Goal: Task Accomplishment & Management: Use online tool/utility

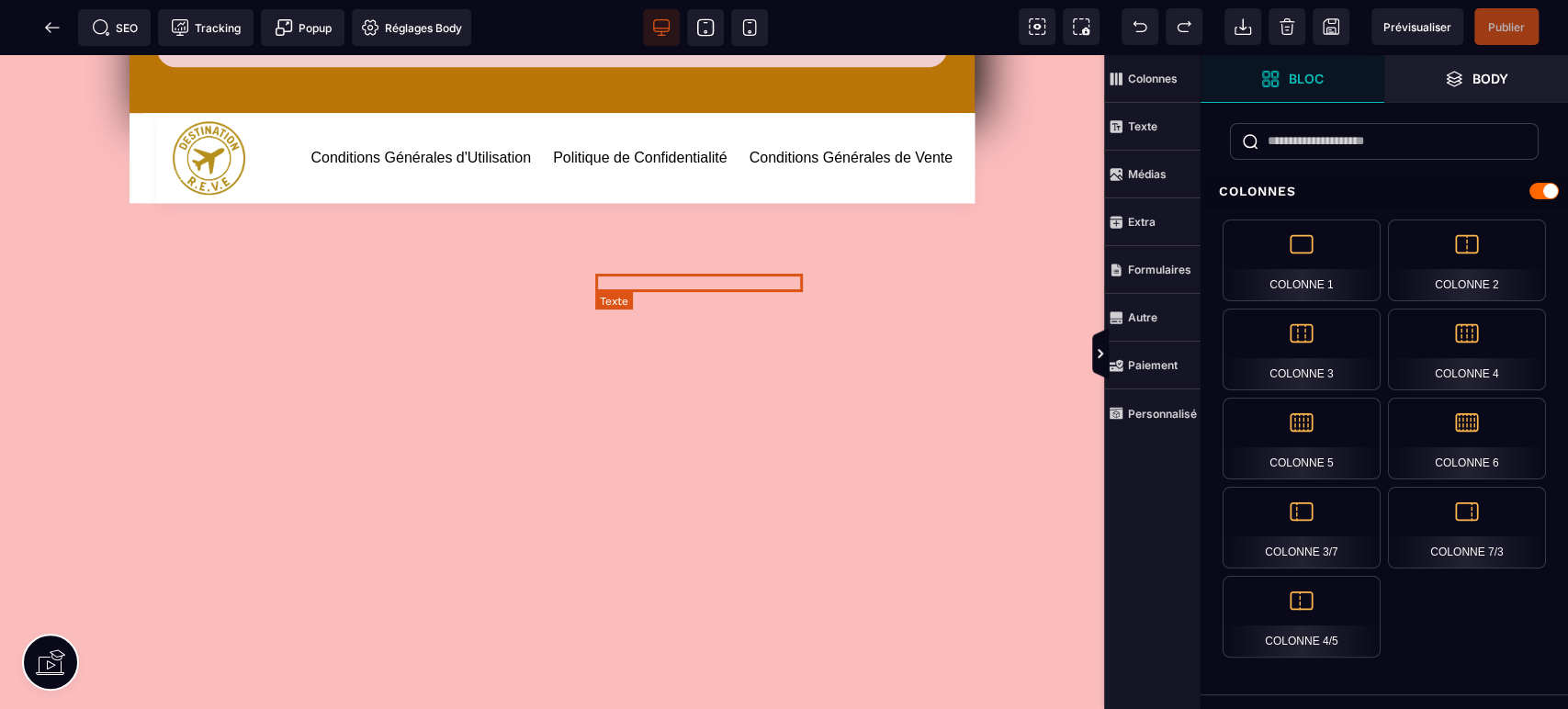
scroll to position [1113, 0]
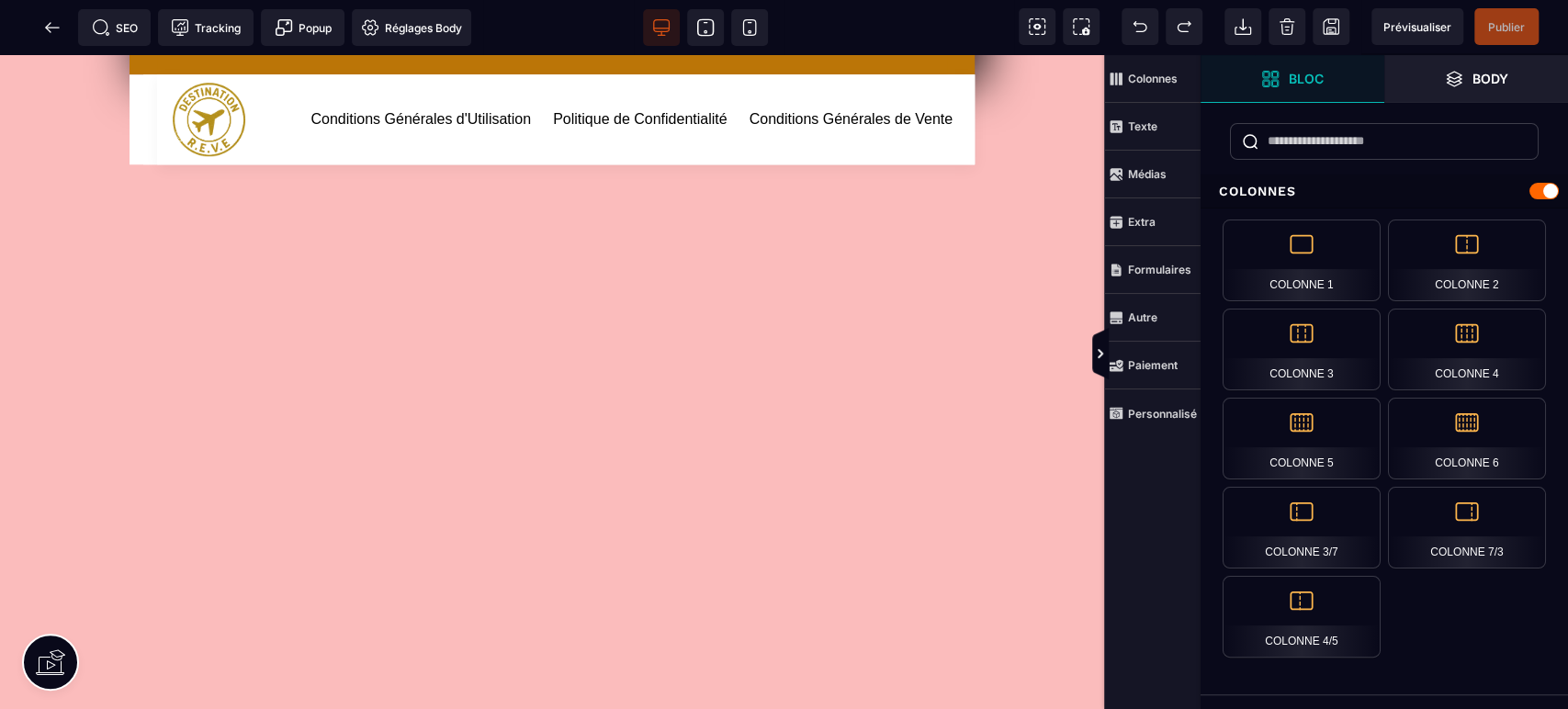
click at [709, 27] on icon at bounding box center [706, 27] width 18 height 18
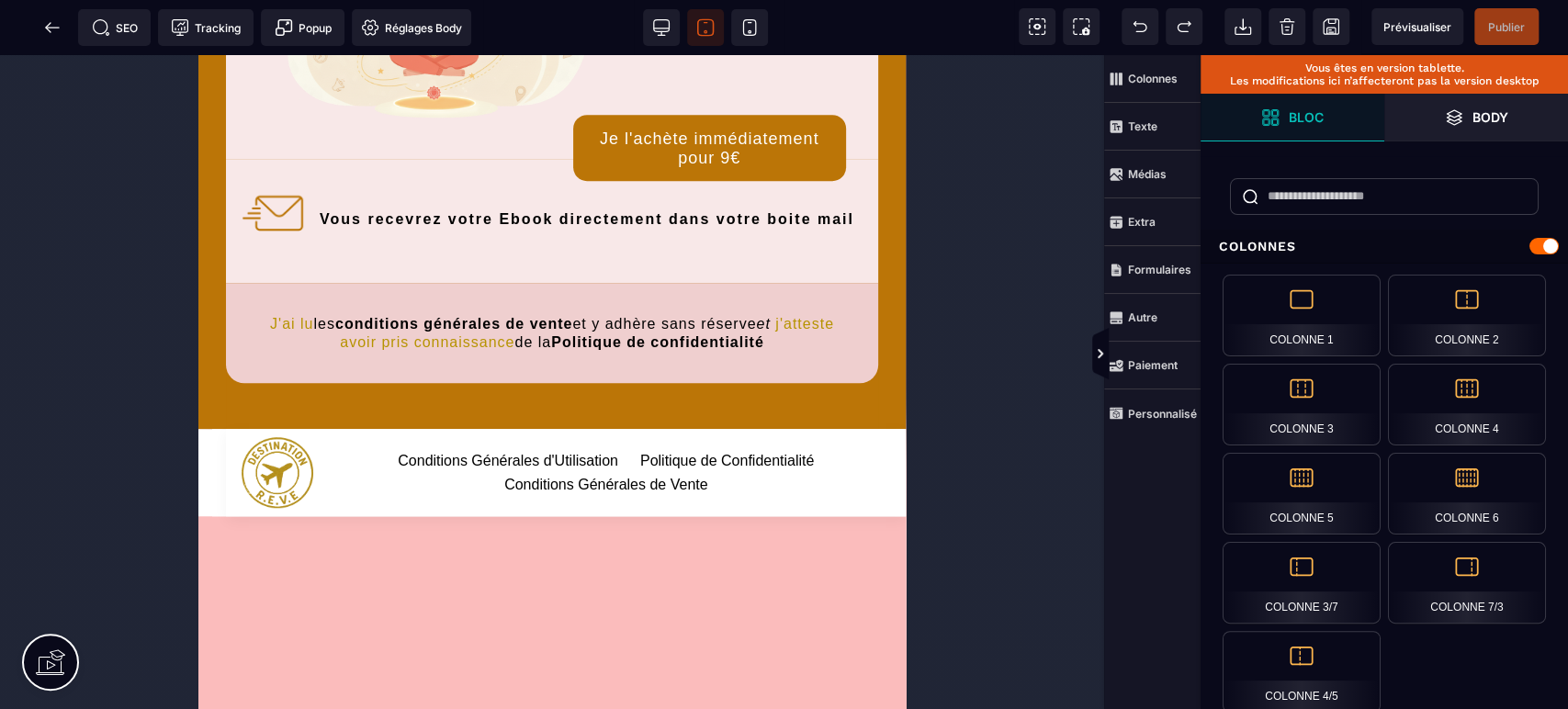
scroll to position [970, 0]
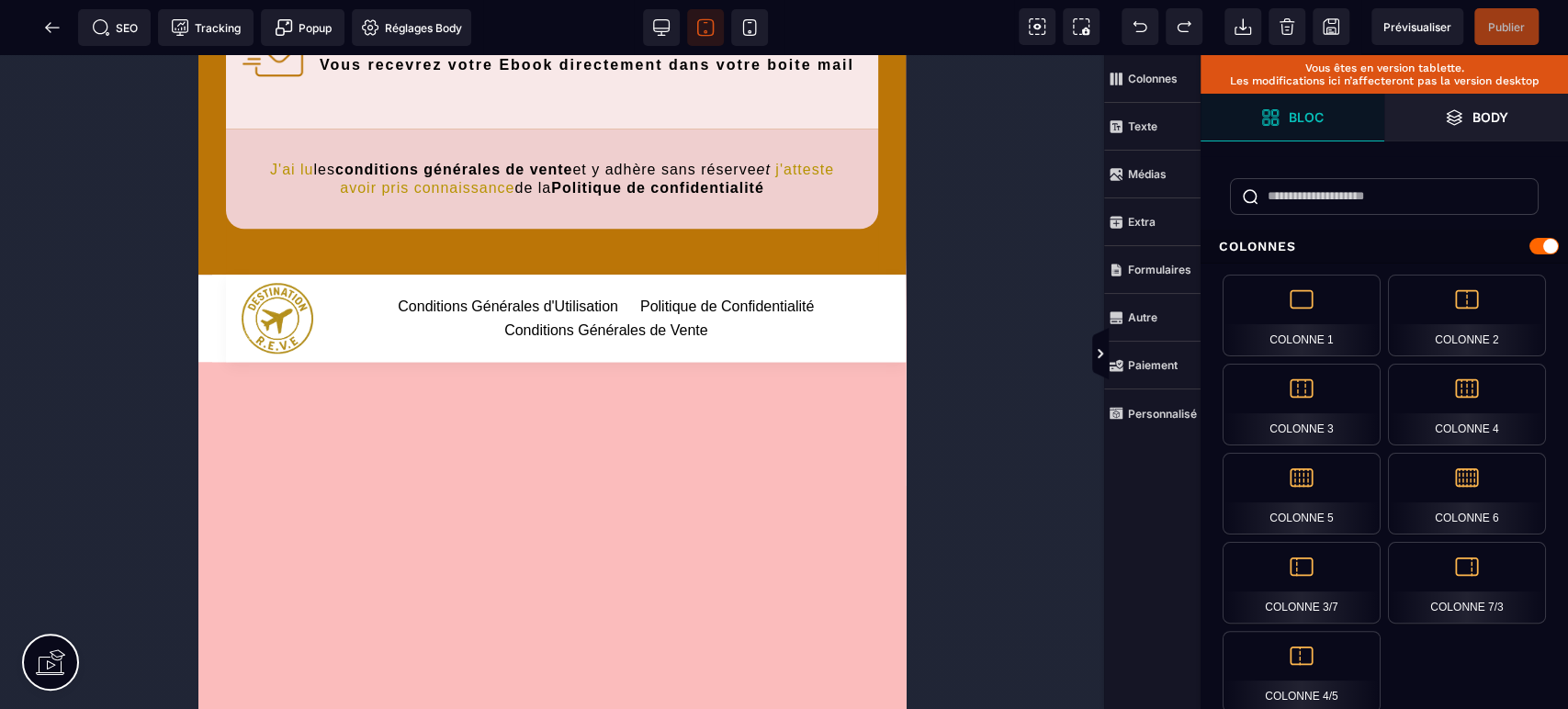
drag, startPoint x: 757, startPoint y: 26, endPoint x: 457, endPoint y: 15, distance: 300.2
click at [757, 26] on icon at bounding box center [750, 27] width 18 height 18
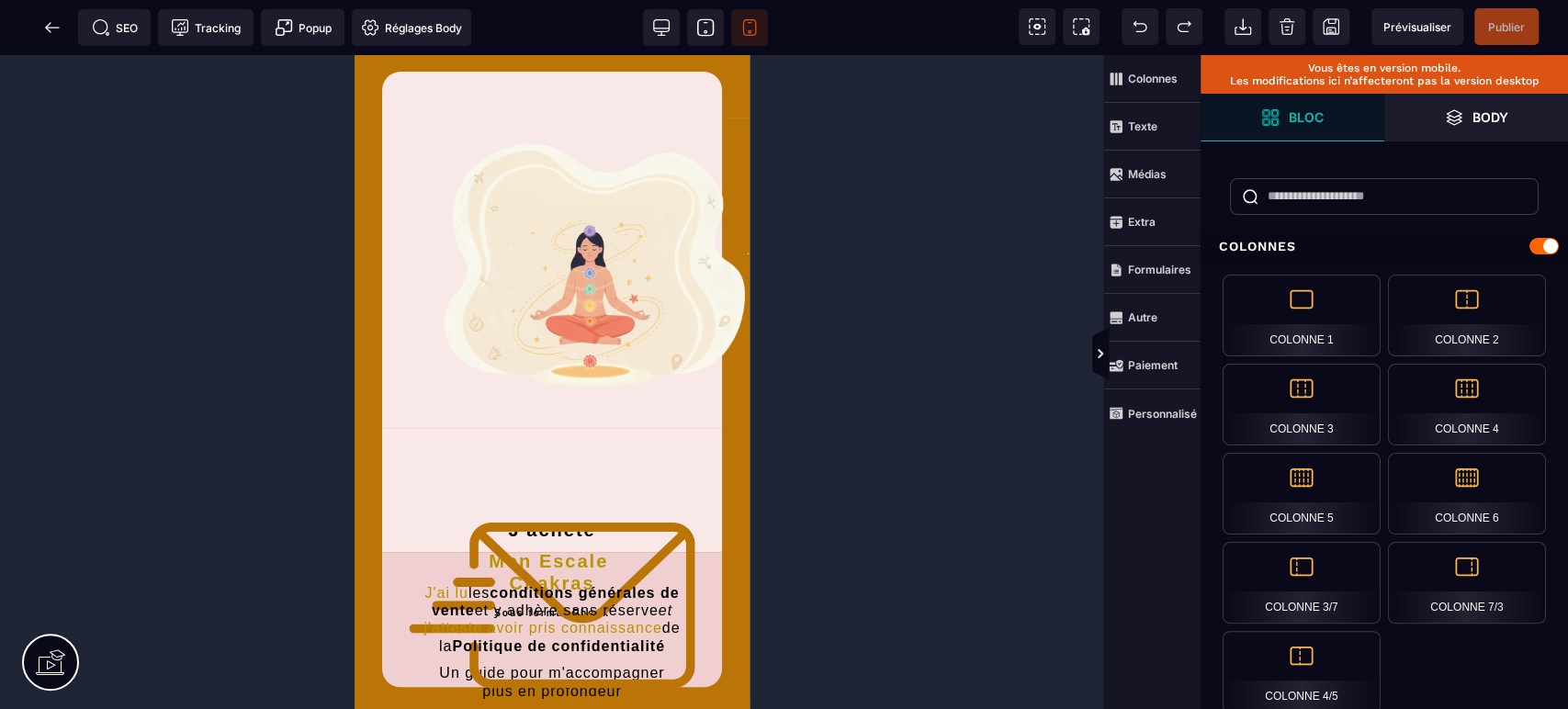
scroll to position [630, 0]
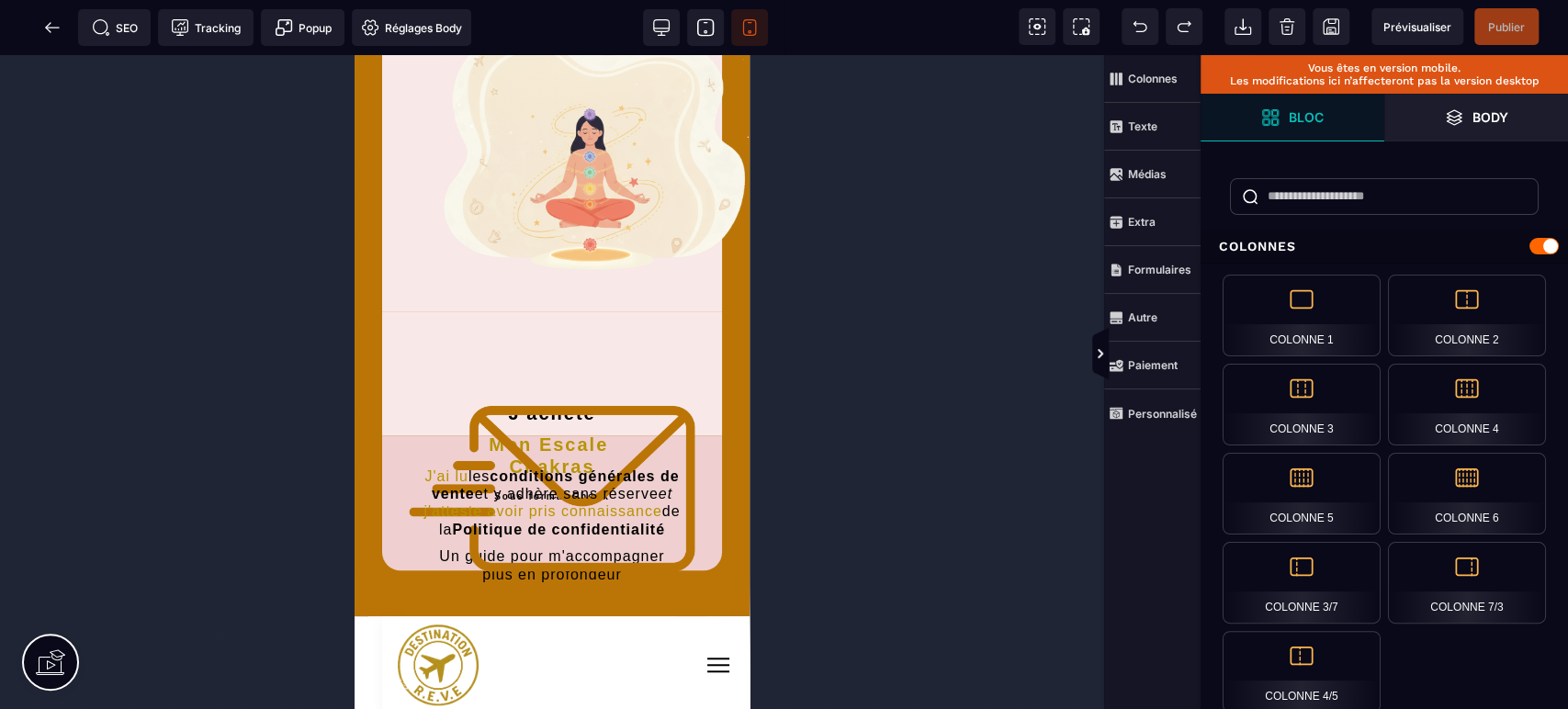
click at [45, 28] on icon at bounding box center [48, 27] width 6 height 10
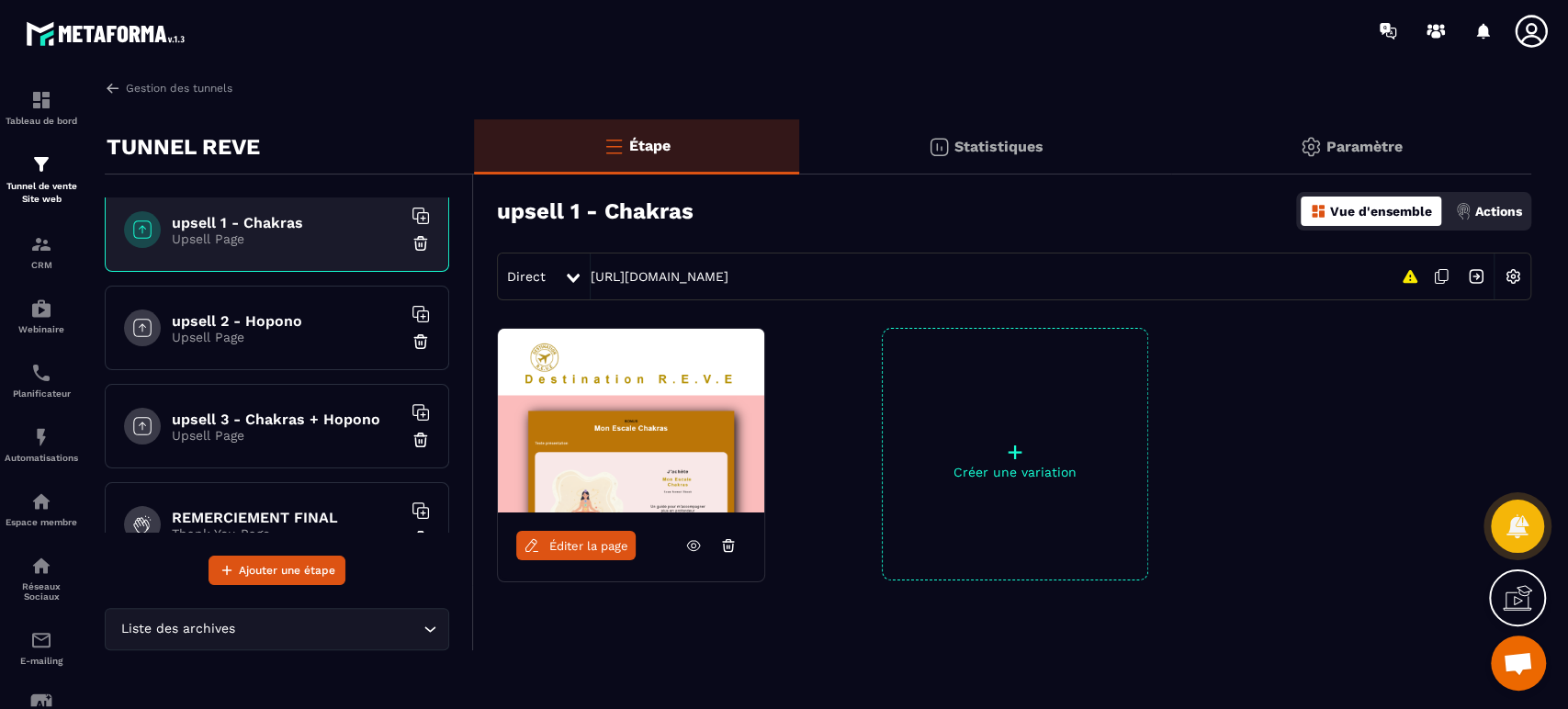
scroll to position [1075, 0]
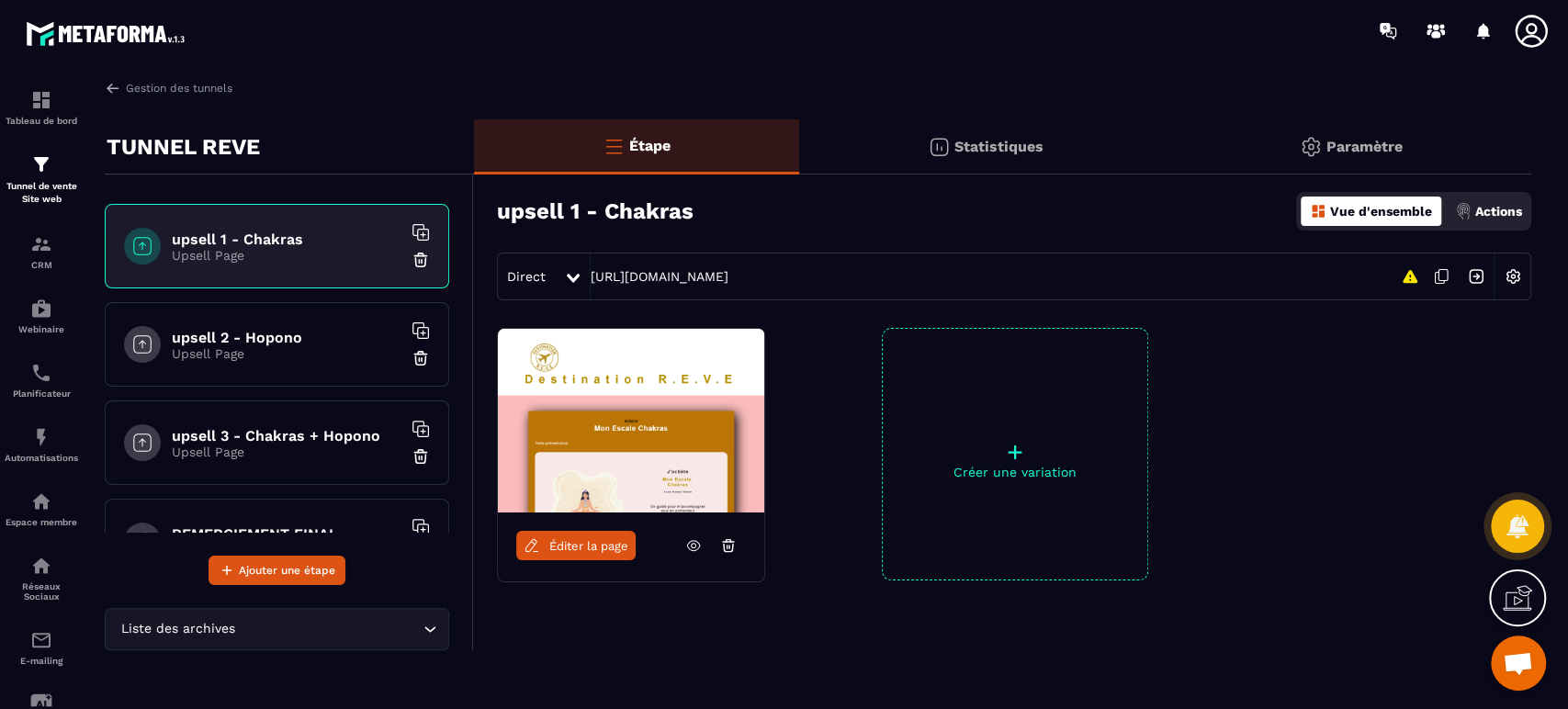
click at [286, 329] on h6 "upsell 2 - Hopono" at bounding box center [287, 337] width 230 height 17
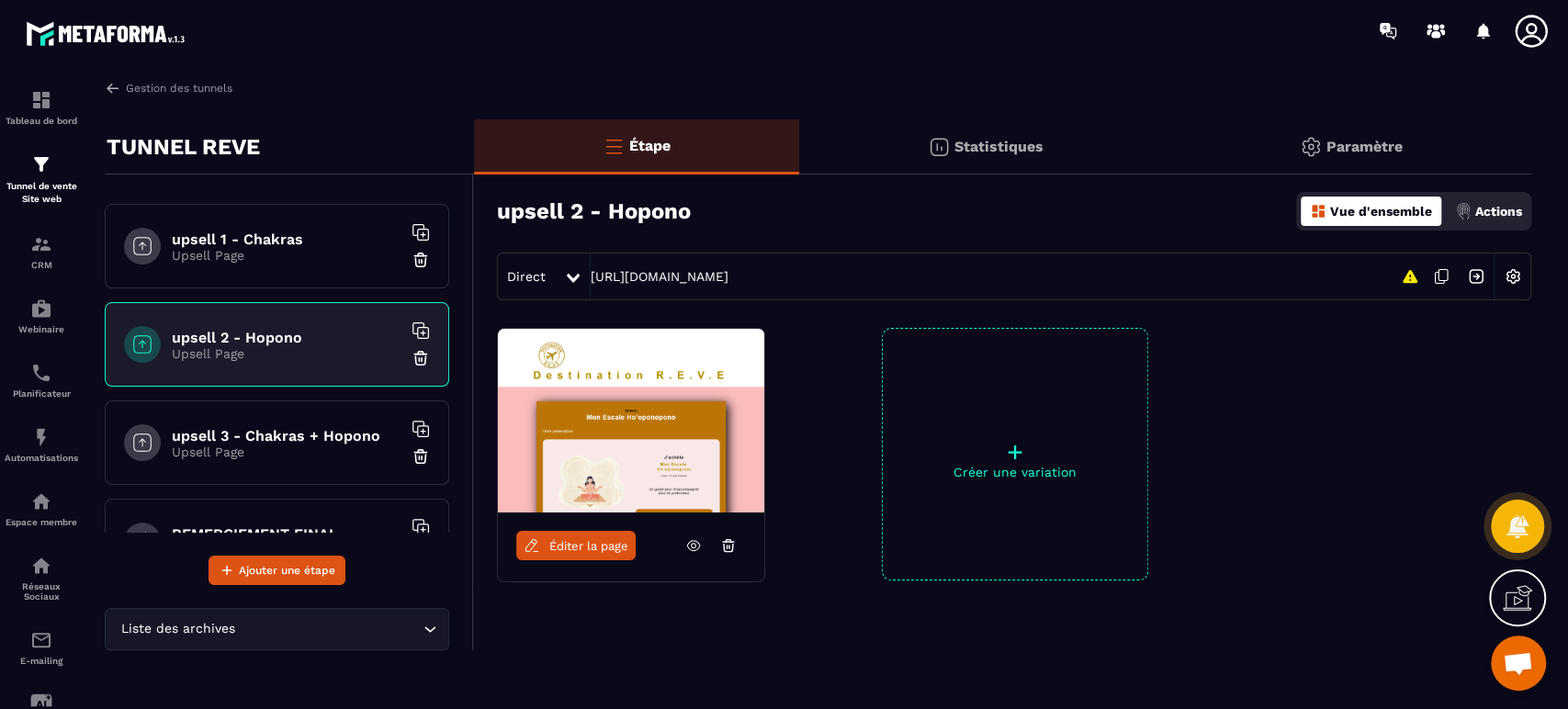
click at [551, 544] on span "Éditer la page" at bounding box center [589, 546] width 79 height 14
